Goal: Find specific page/section: Find specific page/section

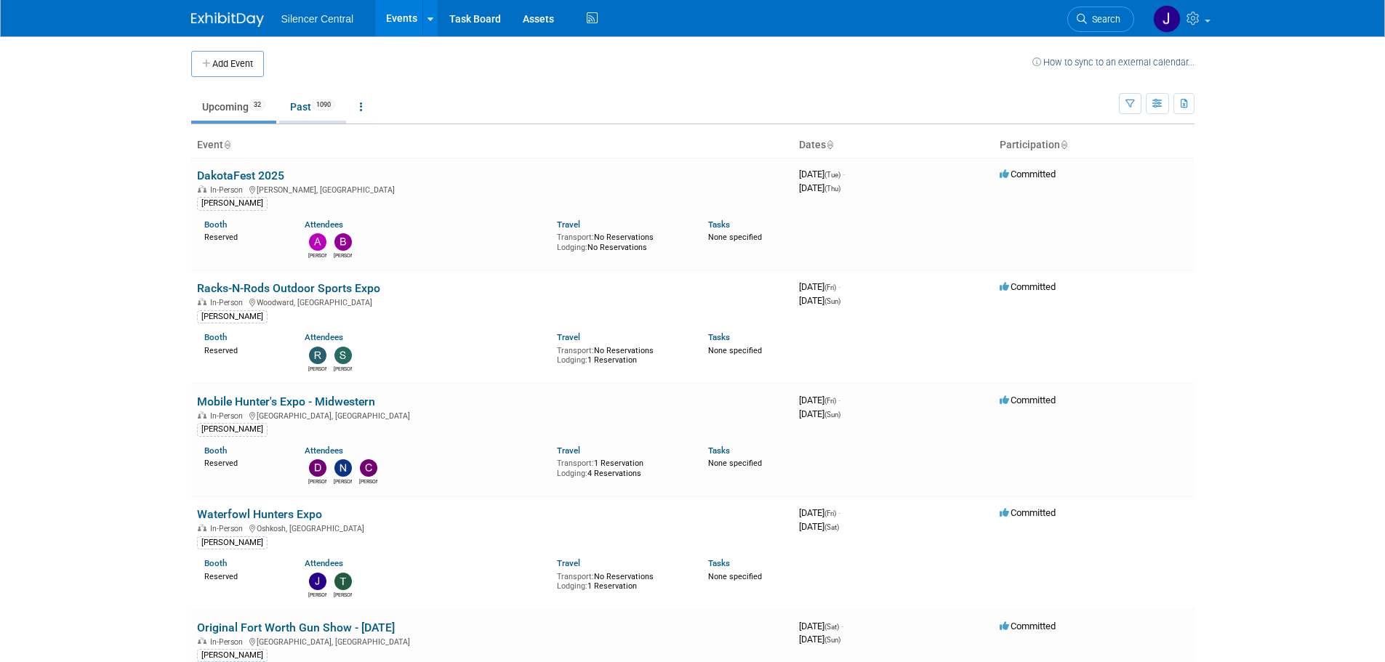
click at [309, 108] on link "Past 1090" at bounding box center [312, 107] width 67 height 28
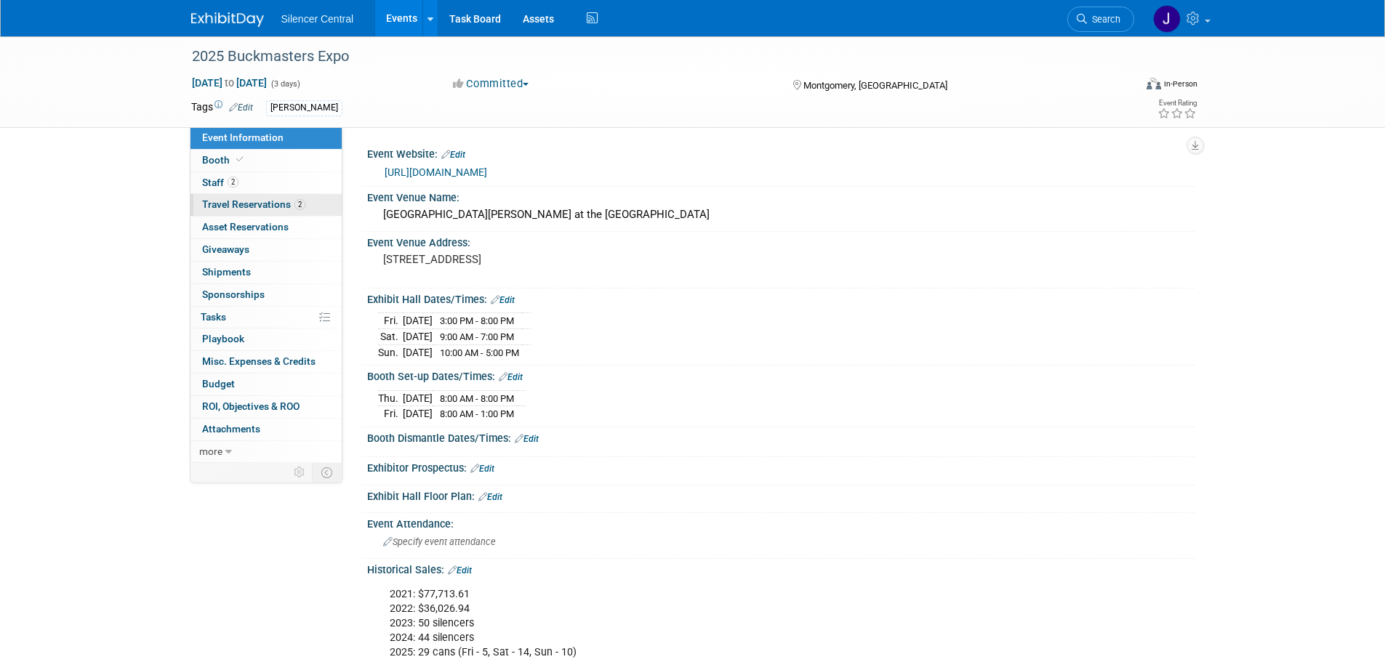
click at [301, 203] on span "2" at bounding box center [300, 204] width 11 height 11
